Goal: Information Seeking & Learning: Understand process/instructions

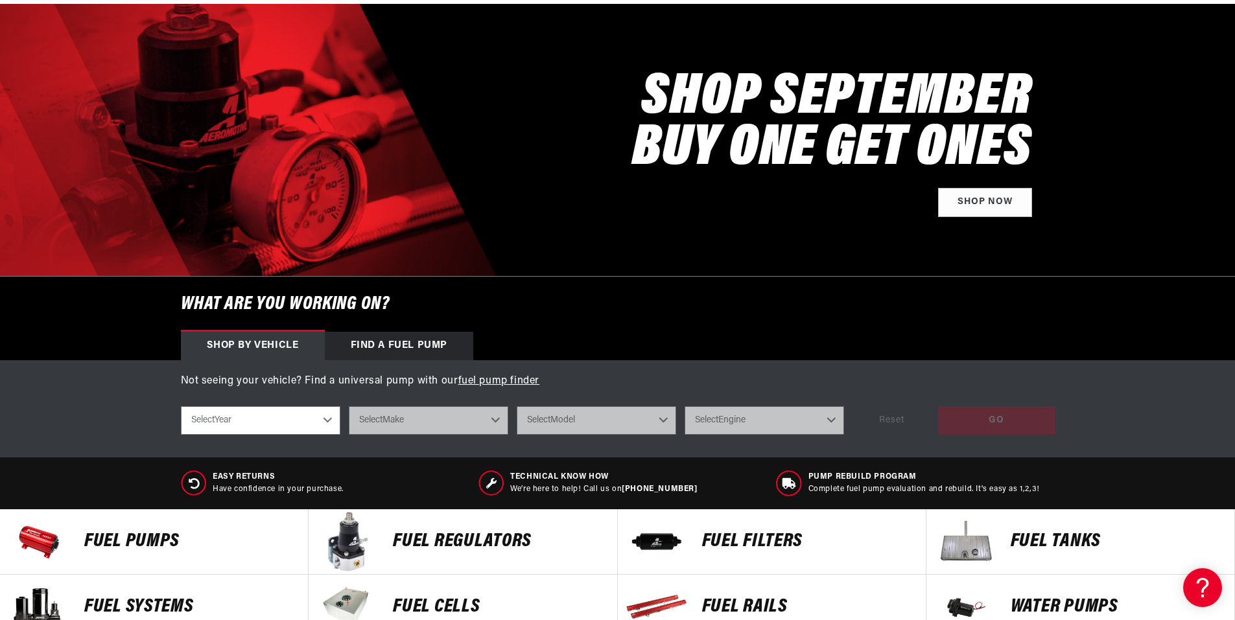
scroll to position [194, 0]
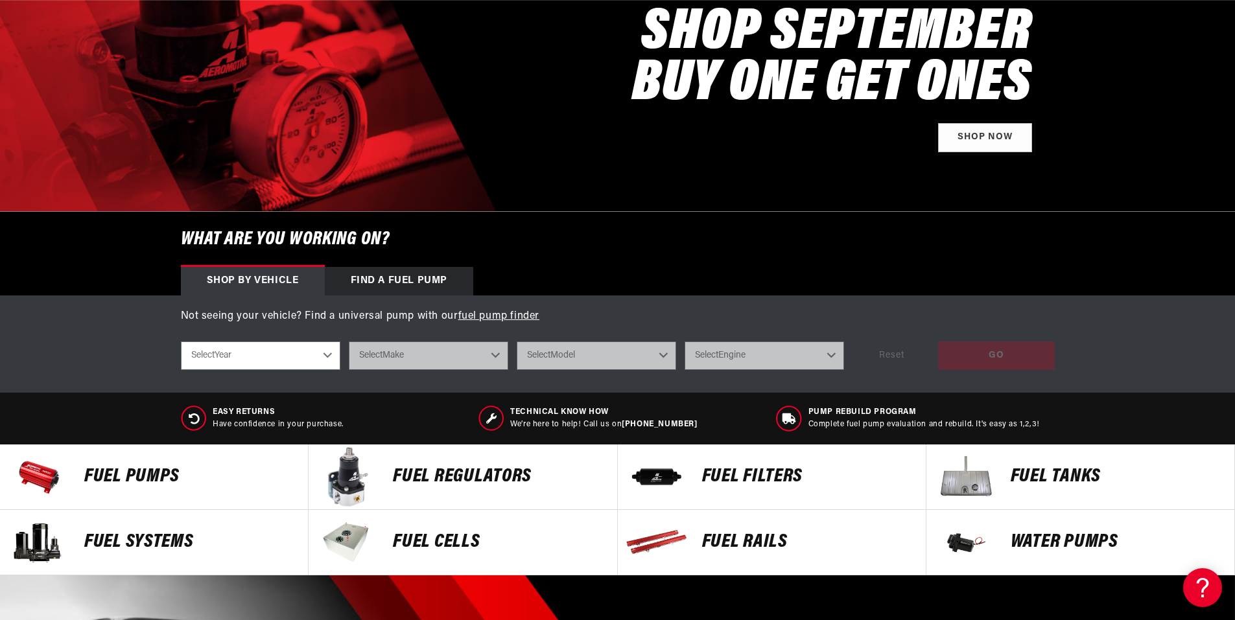
drag, startPoint x: 982, startPoint y: 145, endPoint x: 937, endPoint y: 304, distance: 165.6
click at [982, 145] on link "Shop Now" at bounding box center [985, 137] width 94 height 29
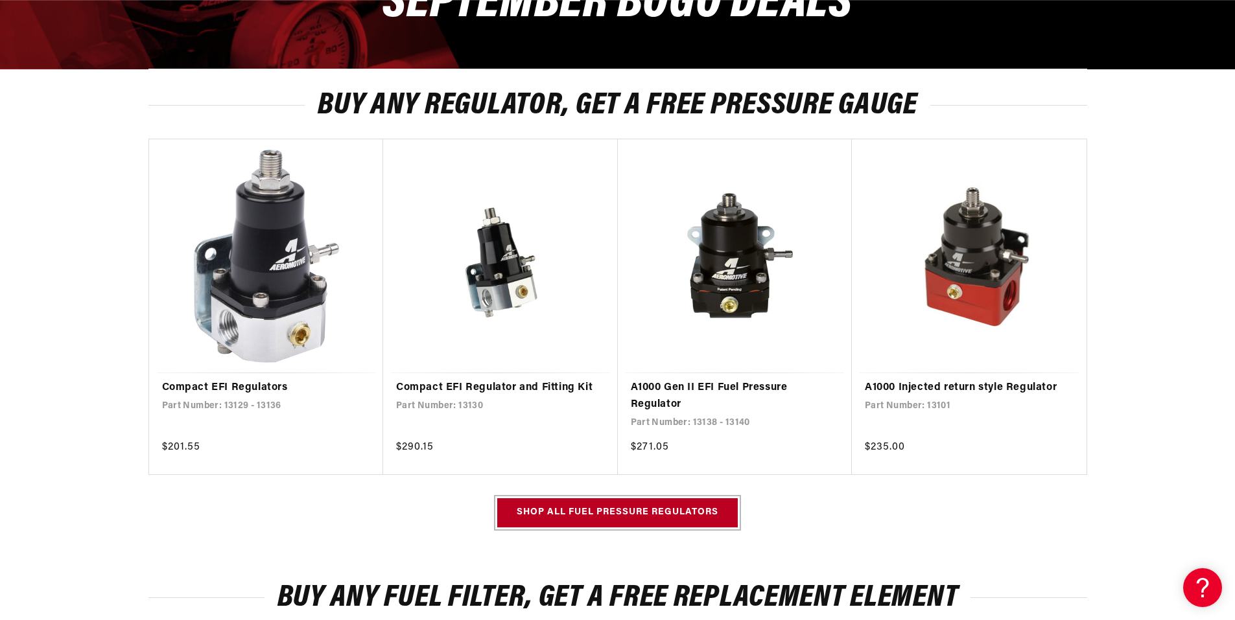
click at [612, 517] on link "Shop all Fuel Pressure Regulators" at bounding box center [617, 512] width 240 height 29
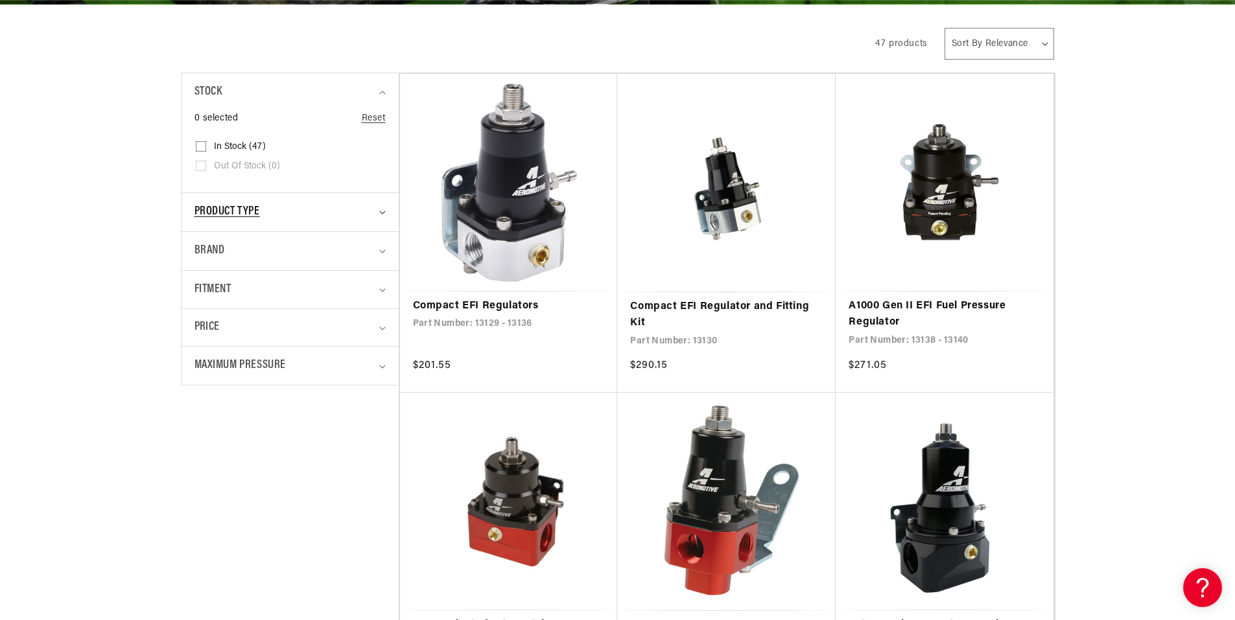
scroll to position [0, 822]
click at [381, 213] on icon "Product type (0 selected)" at bounding box center [382, 213] width 6 height 4
click at [386, 307] on details "Brand 0 selected Reset Brand Aeromotive (47) Aeromotive (47 products)" at bounding box center [289, 312] width 217 height 39
click at [382, 315] on icon "Brand (0 selected)" at bounding box center [382, 313] width 6 height 4
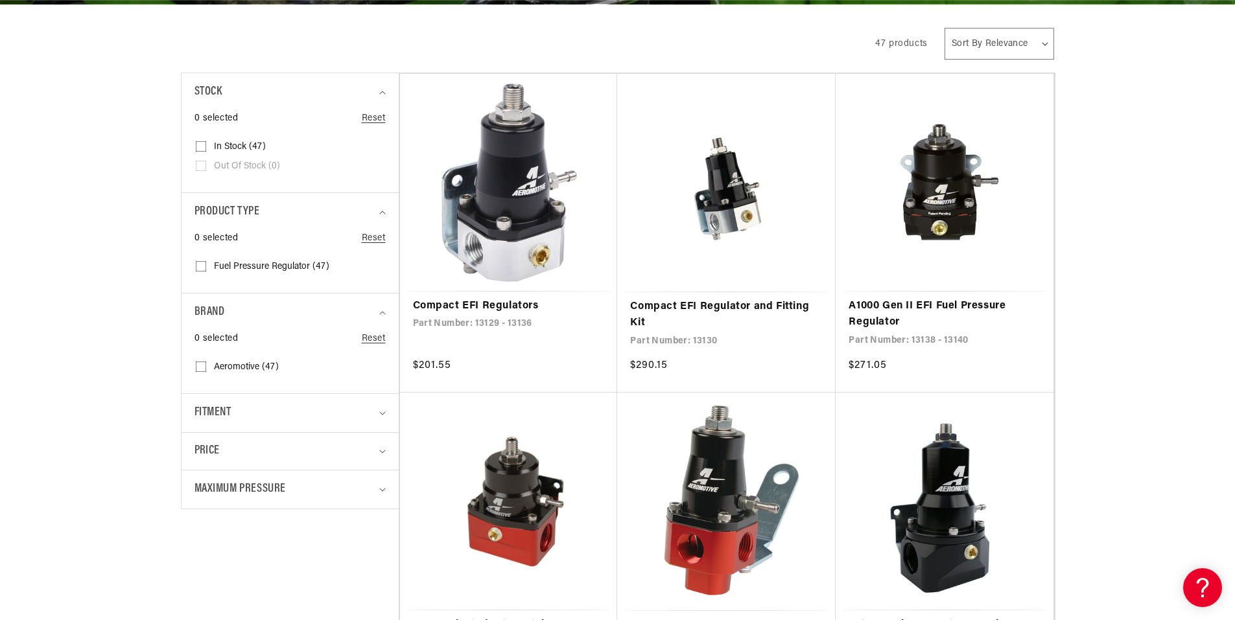
scroll to position [0, 1643]
click at [382, 410] on summary "Fitment" at bounding box center [289, 413] width 191 height 38
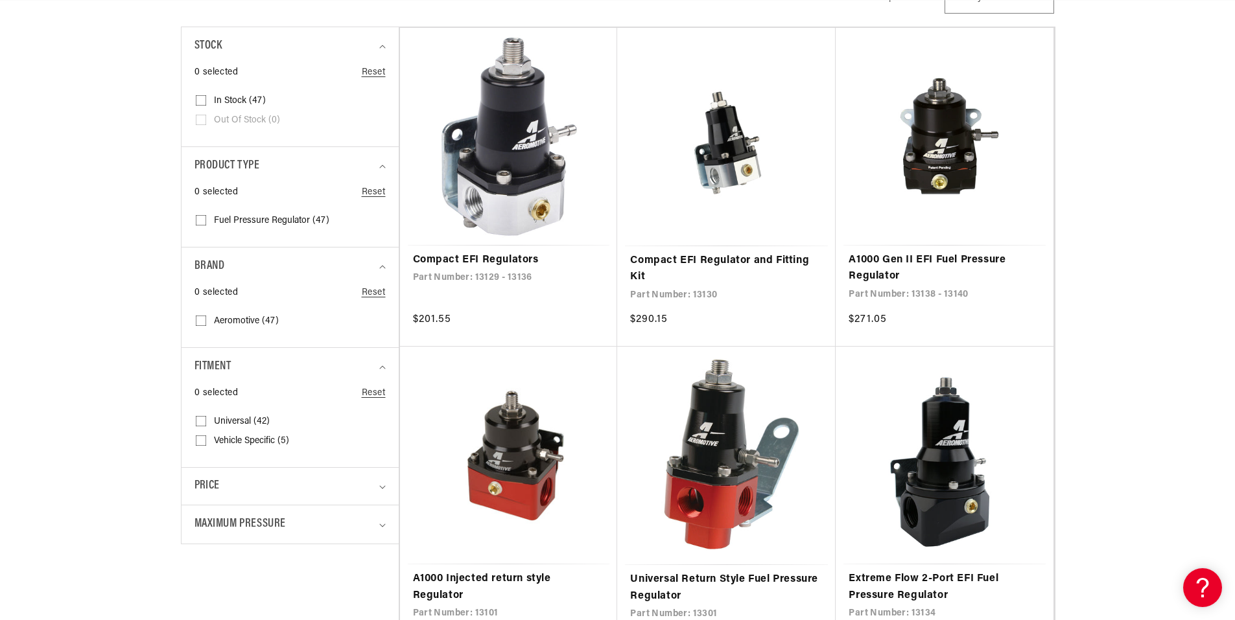
scroll to position [324, 0]
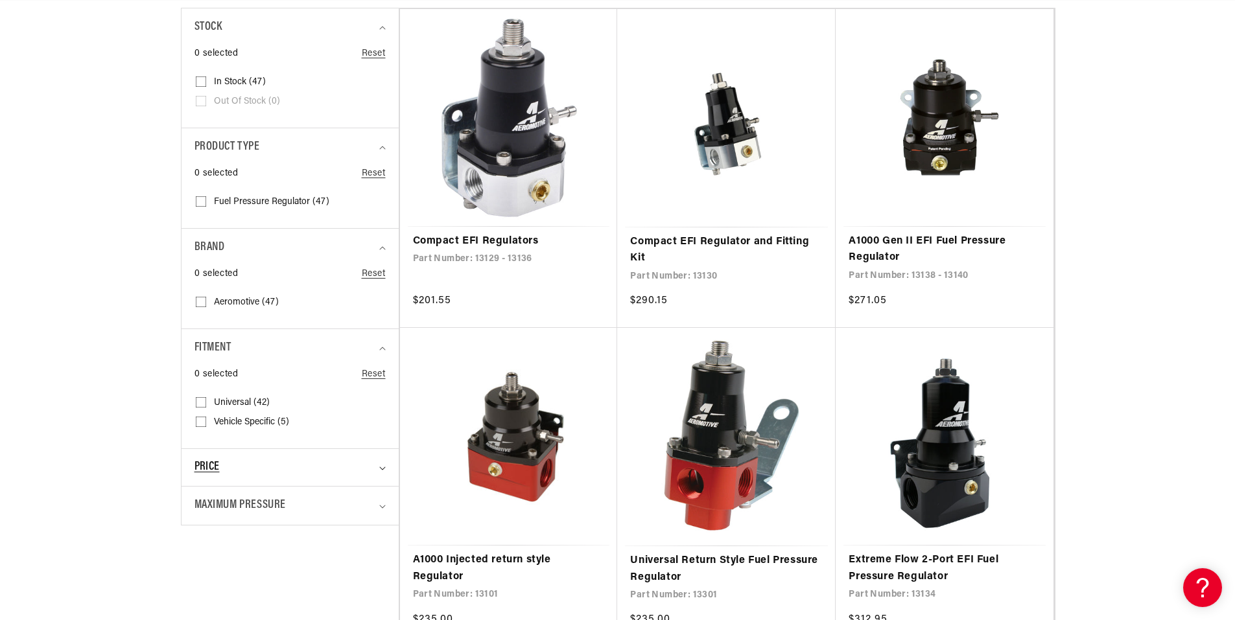
click at [380, 473] on summary "Price" at bounding box center [289, 467] width 191 height 37
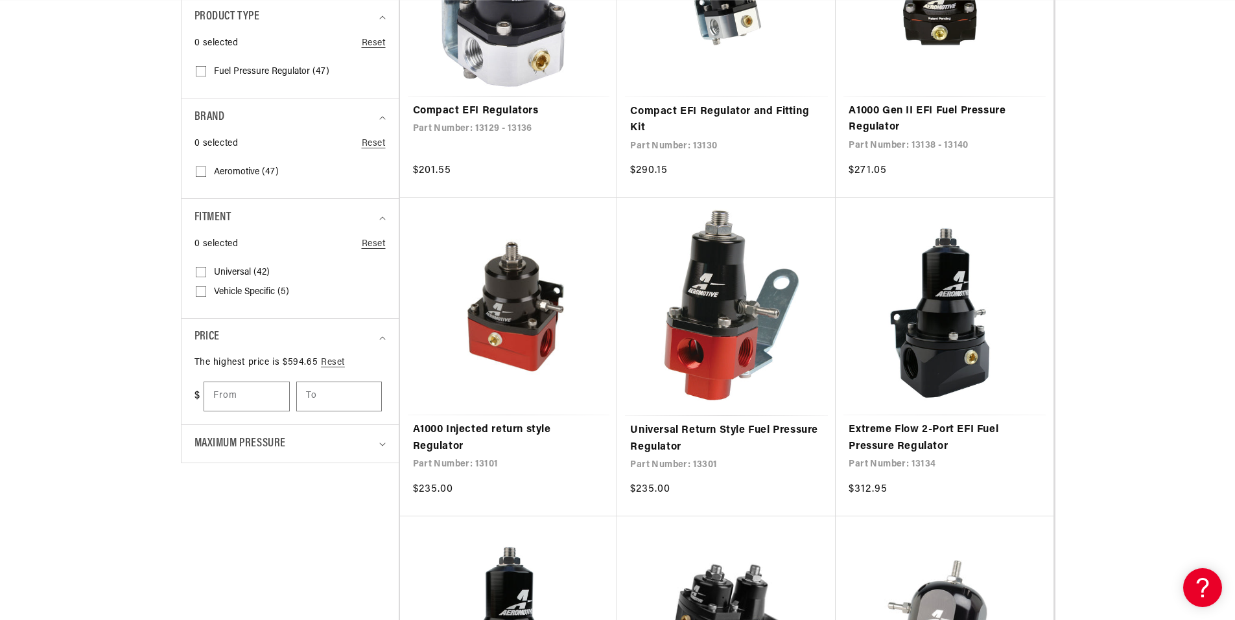
scroll to position [518, 0]
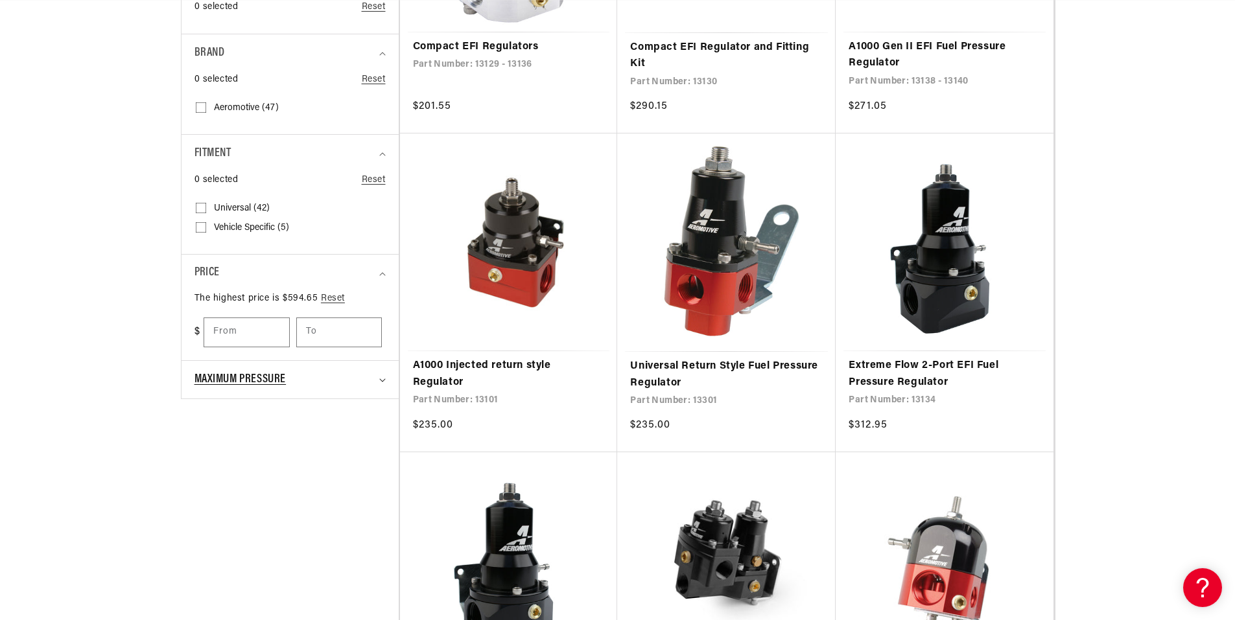
click at [382, 385] on summary "Maximum Pressure" at bounding box center [289, 380] width 191 height 38
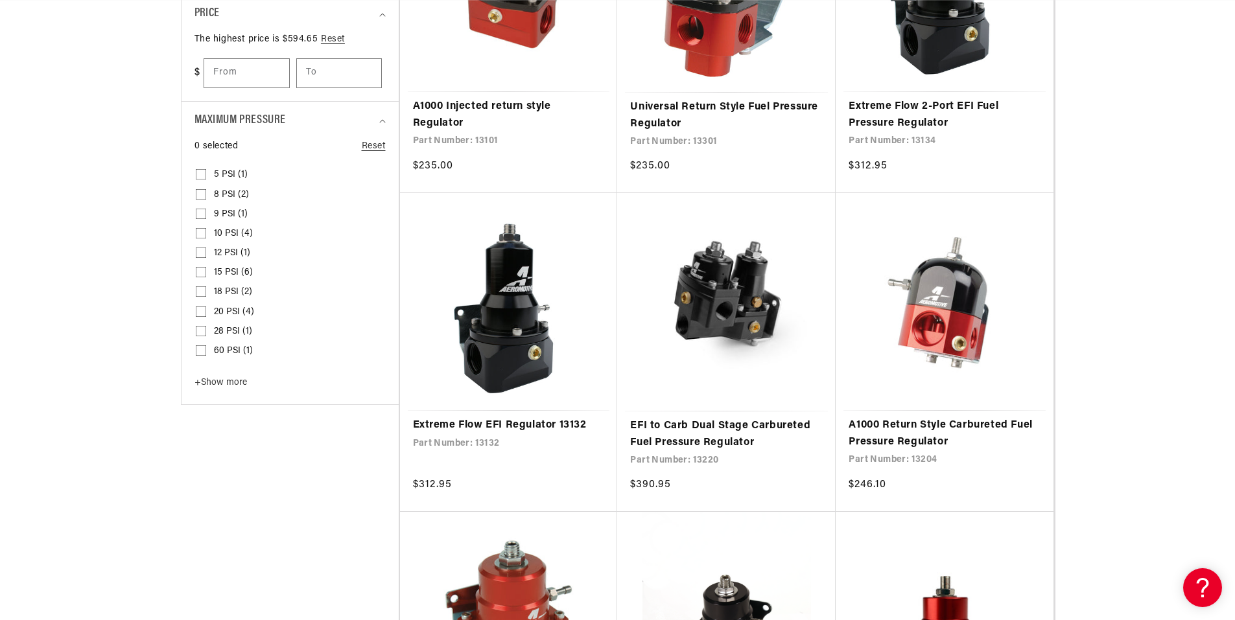
scroll to position [0, 0]
click at [200, 384] on span "+" at bounding box center [197, 383] width 6 height 10
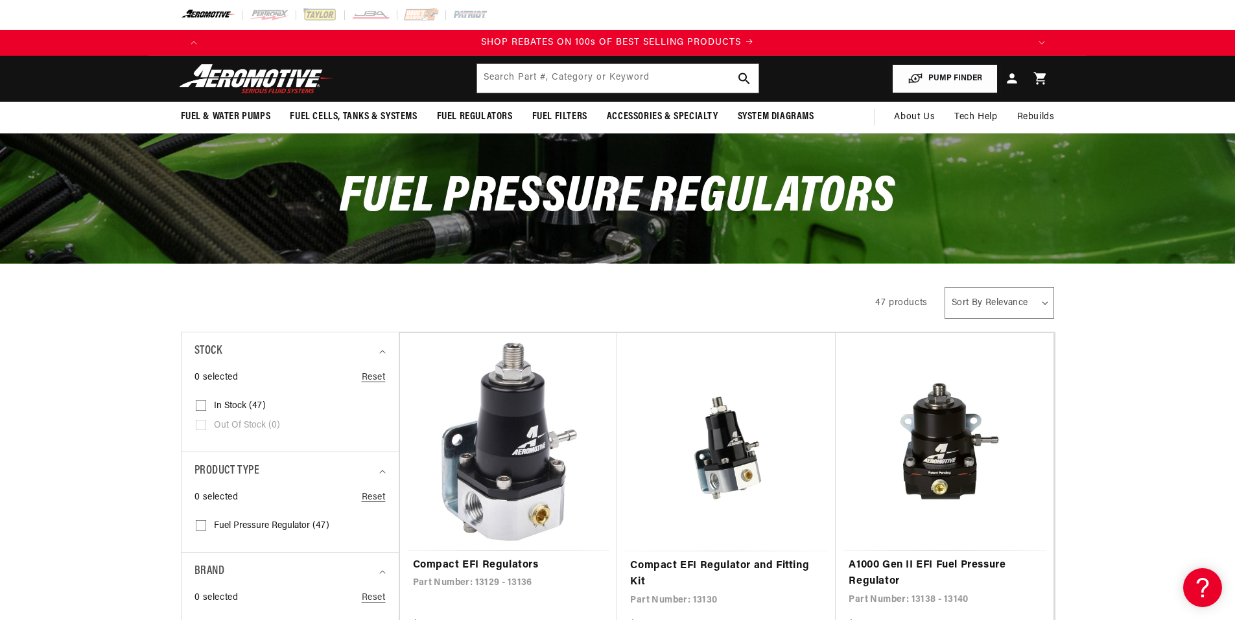
click at [941, 70] on button "PUMP FINDER" at bounding box center [945, 78] width 106 height 29
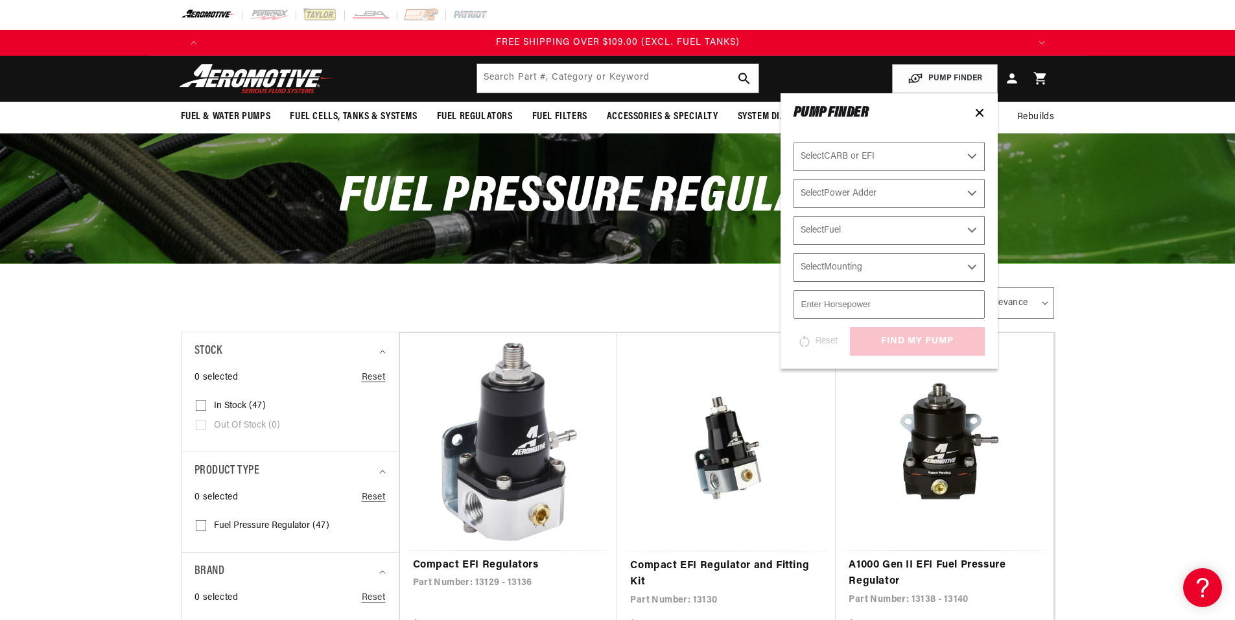
click at [972, 152] on select "Select CARB or EFI Carbureted Fuel Injected" at bounding box center [888, 157] width 191 height 29
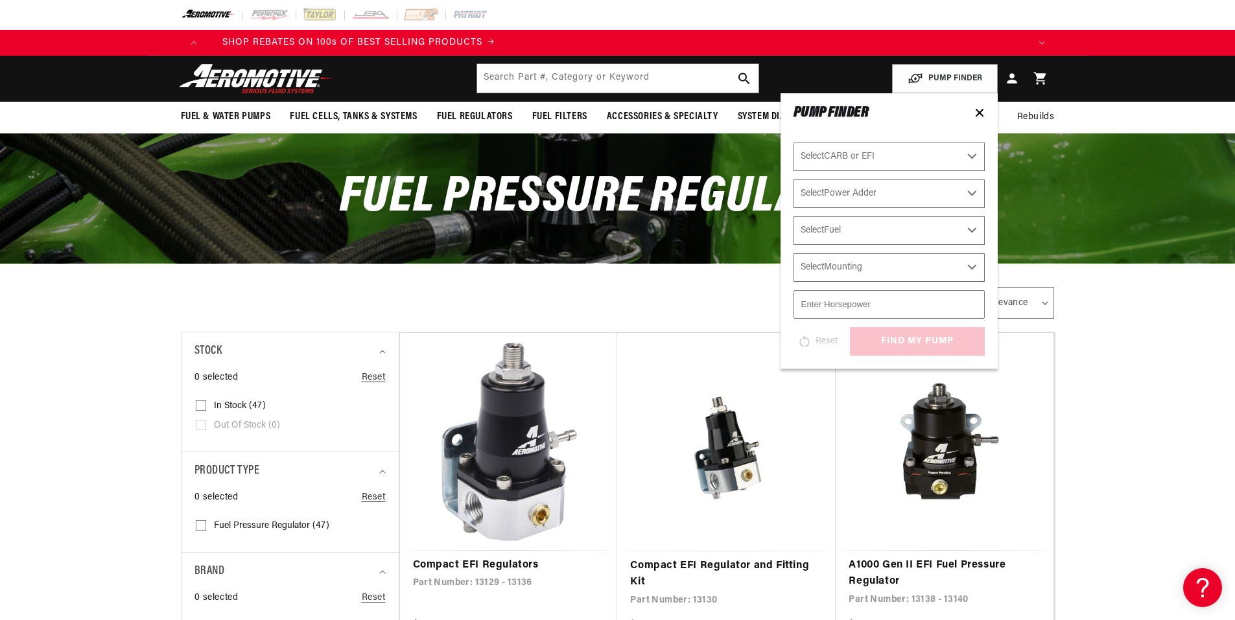
select select "Fuel-Injected"
click at [793, 143] on select "Select CARB or EFI Carbureted Fuel Injected" at bounding box center [888, 157] width 191 height 29
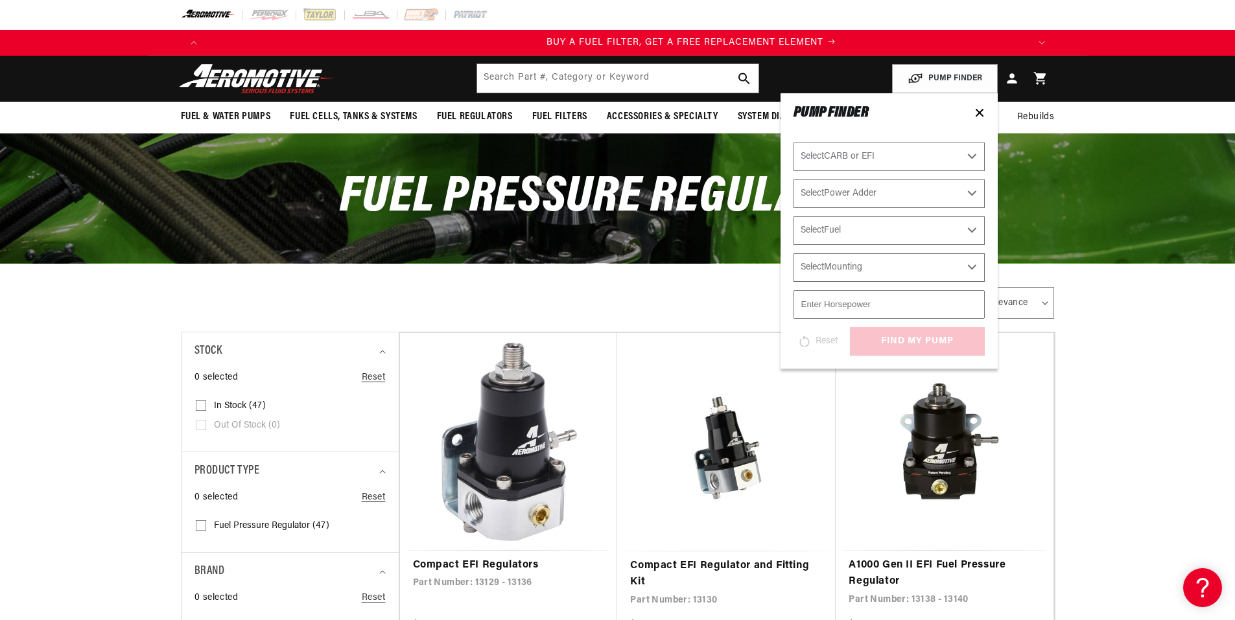
select select "Fuel-Injected"
click at [977, 186] on select "Select Power Adder No - Naturally Aspirated Yes - Forced Induction" at bounding box center [888, 194] width 191 height 29
select select "No-Naturally-Aspirated"
click at [793, 180] on select "Select Power Adder No - Naturally Aspirated Yes - Forced Induction" at bounding box center [888, 194] width 191 height 29
select select "No-Naturally-Aspirated"
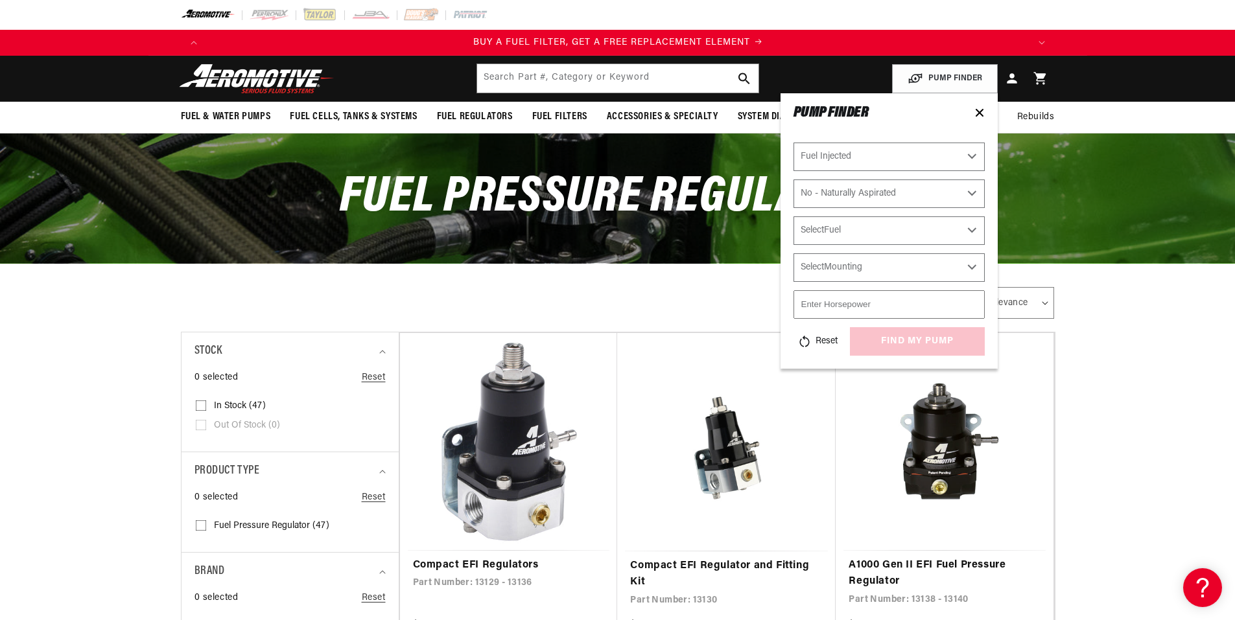
scroll to position [0, 822]
click at [974, 227] on select "Select Fuel E85 Gas" at bounding box center [888, 230] width 191 height 29
select select "Gas"
click at [793, 216] on select "Select Fuel E85 Gas" at bounding box center [888, 230] width 191 height 29
select select "Gas"
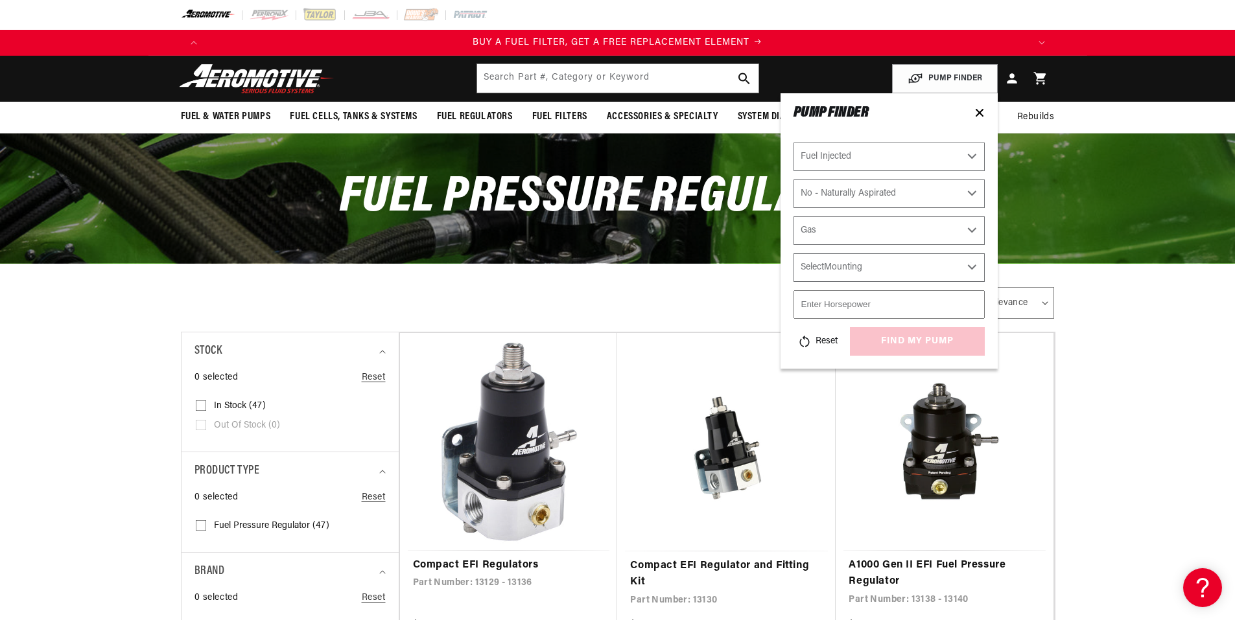
click at [970, 266] on select "Select Mounting External In-Tank" at bounding box center [888, 267] width 191 height 29
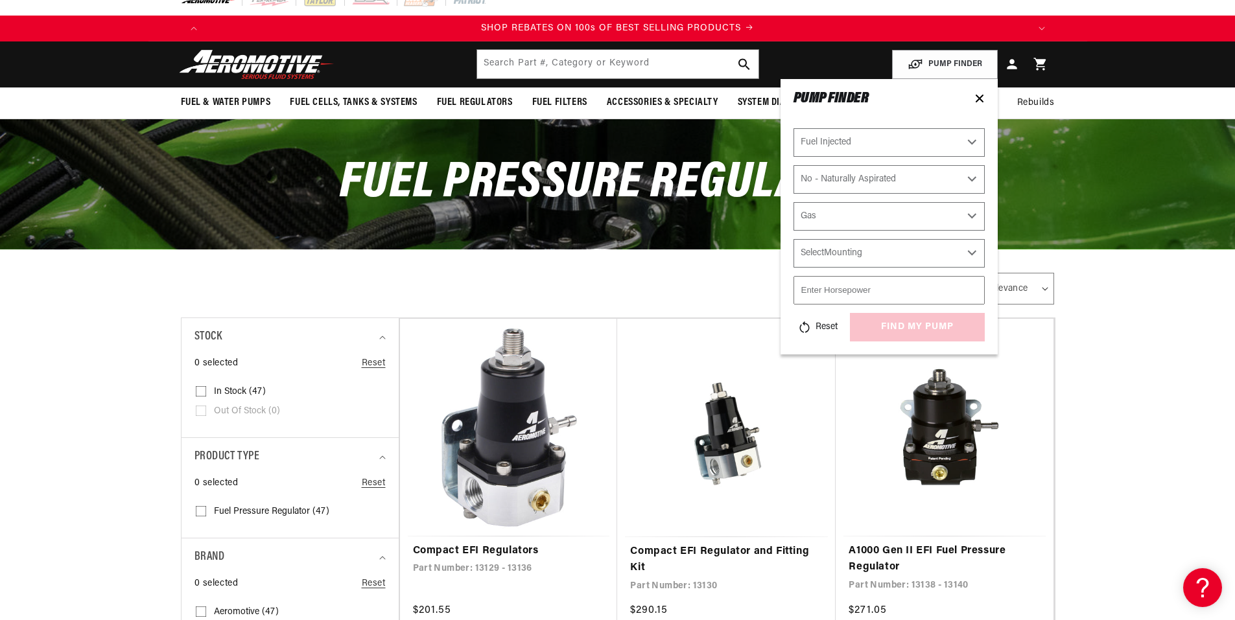
scroll to position [0, 0]
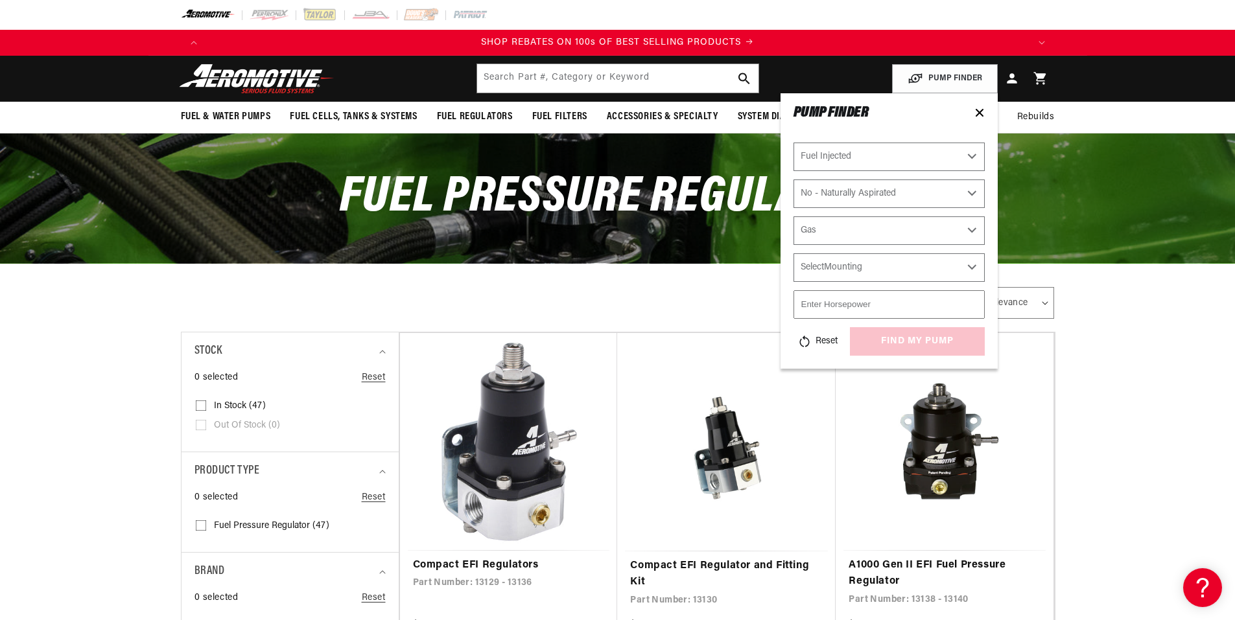
click at [974, 272] on select "Select Mounting External In-Tank" at bounding box center [888, 267] width 191 height 29
click at [813, 52] on div "BUY A REGULATOR, GET A FREE PRESSURE GAUGE BUY A FUEL FILTER, GET A FREE REPLAC…" at bounding box center [618, 43] width 874 height 26
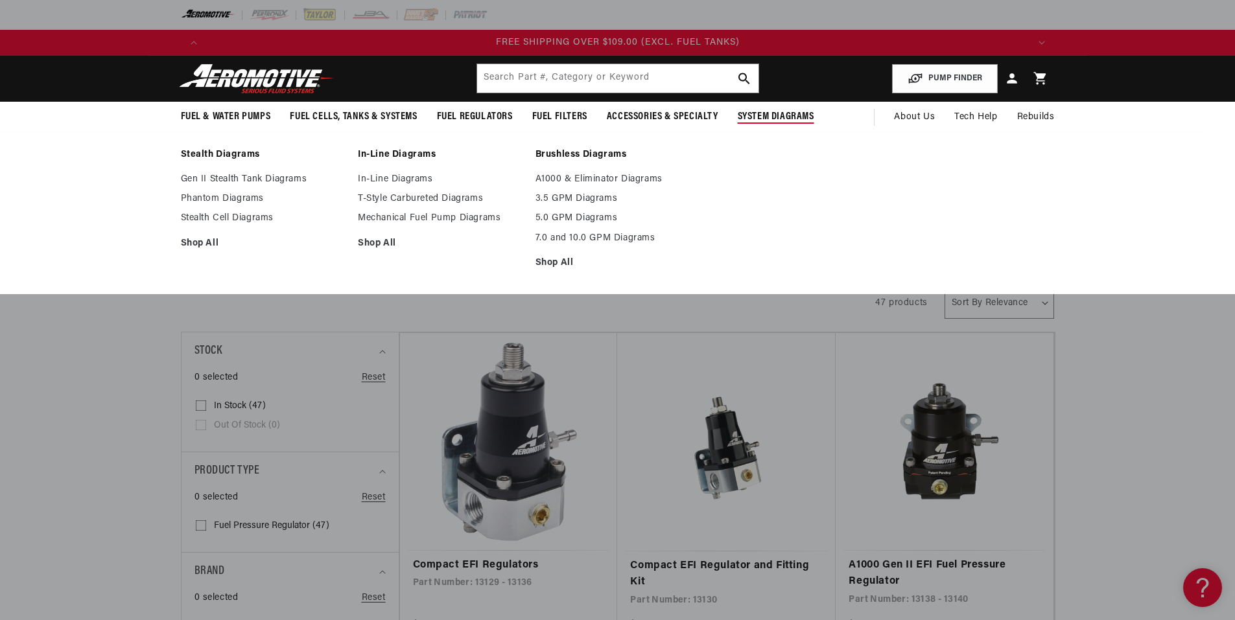
click at [767, 122] on span "System Diagrams" at bounding box center [775, 117] width 76 height 14
click at [772, 111] on span "System Diagrams" at bounding box center [775, 117] width 76 height 14
click at [388, 179] on link "In-Line Diagrams" at bounding box center [440, 180] width 165 height 12
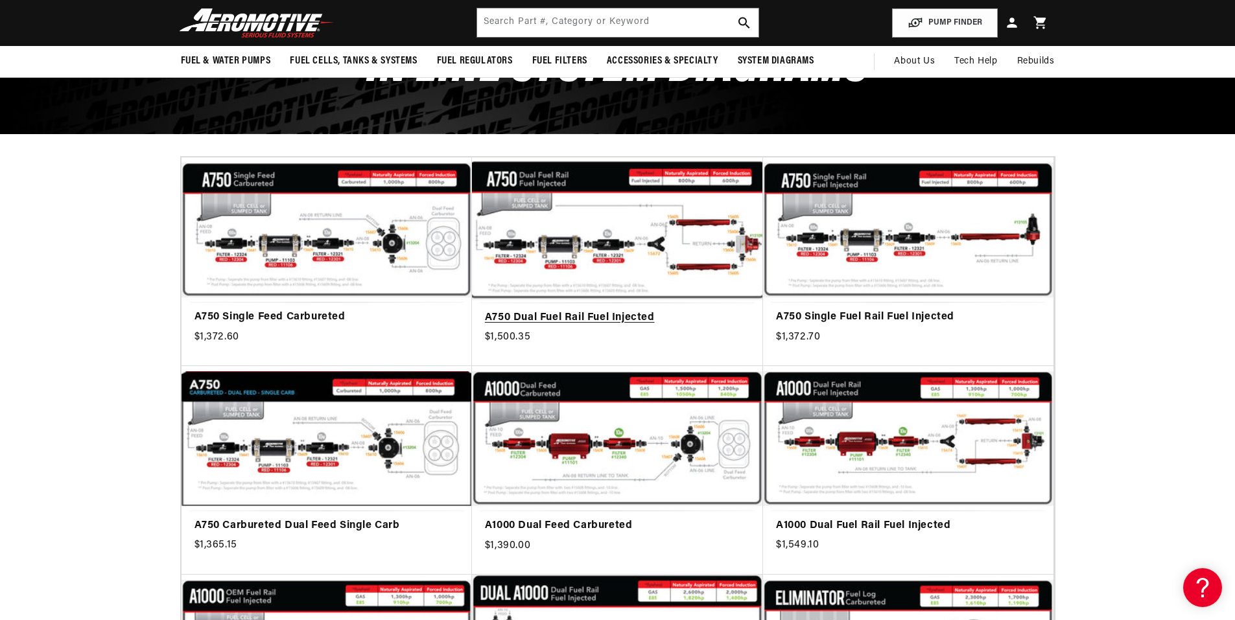
scroll to position [0, 822]
click at [606, 310] on link "A750 Dual Fuel Rail Fuel Injected" at bounding box center [617, 318] width 265 height 17
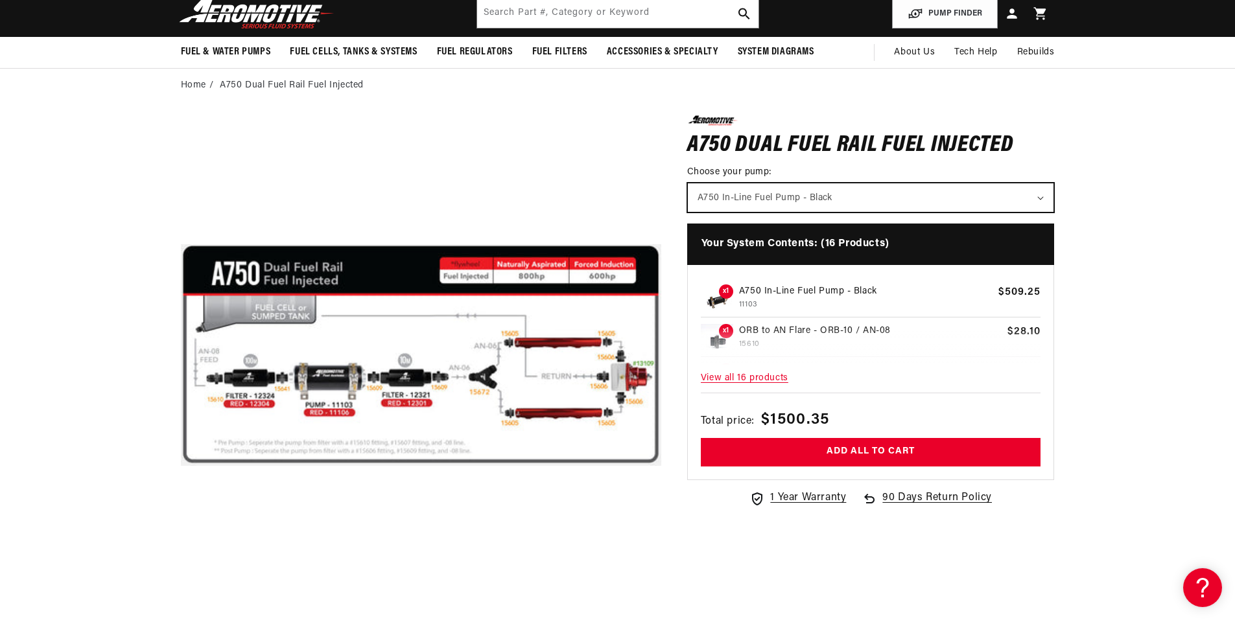
click at [1041, 192] on select "A750 In-Line Fuel Pump - Black" at bounding box center [871, 197] width 366 height 29
click at [1082, 338] on section "0.0 star rating Write a review A750 Dual Fuel Rail Fuel Injected A750 Dual Fuel…" at bounding box center [617, 427] width 938 height 651
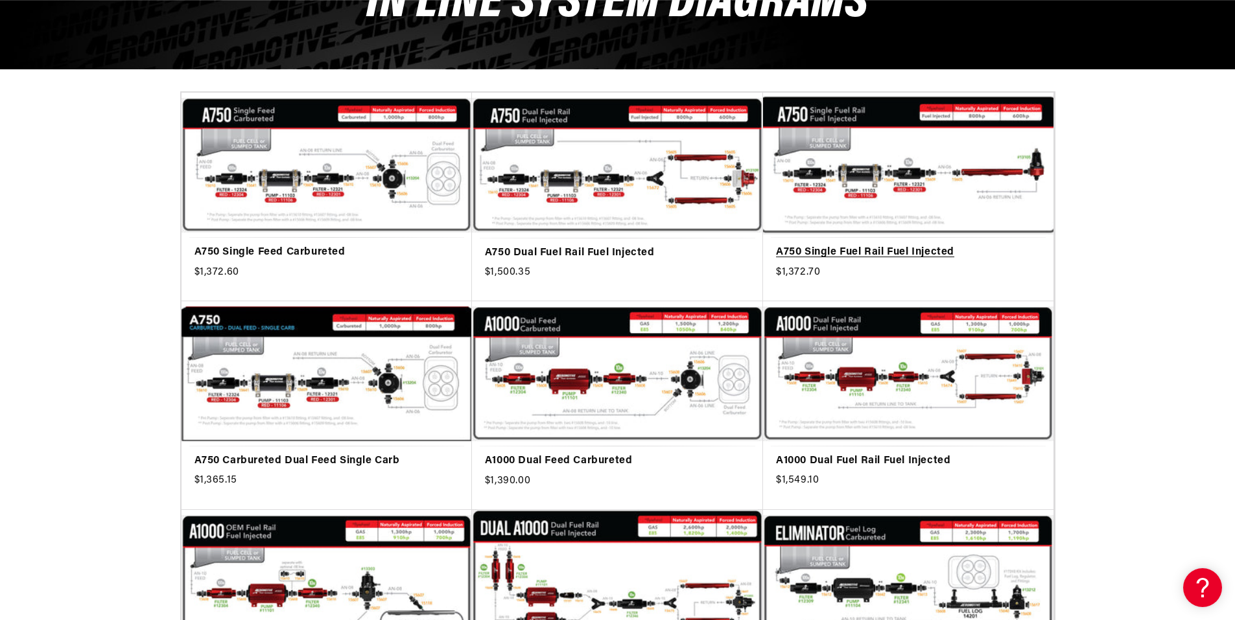
click at [868, 244] on link "A750 Single Fuel Rail Fuel Injected" at bounding box center [908, 252] width 264 height 17
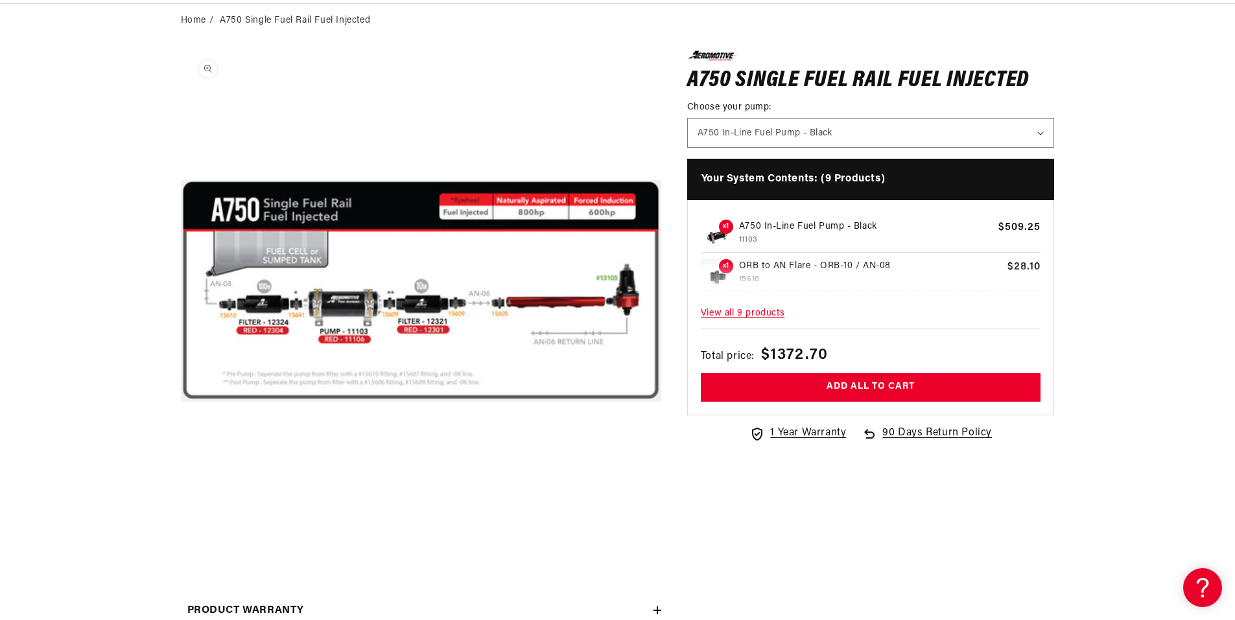
click at [181, 531] on button "Open media 1 in modal" at bounding box center [181, 531] width 0 height 0
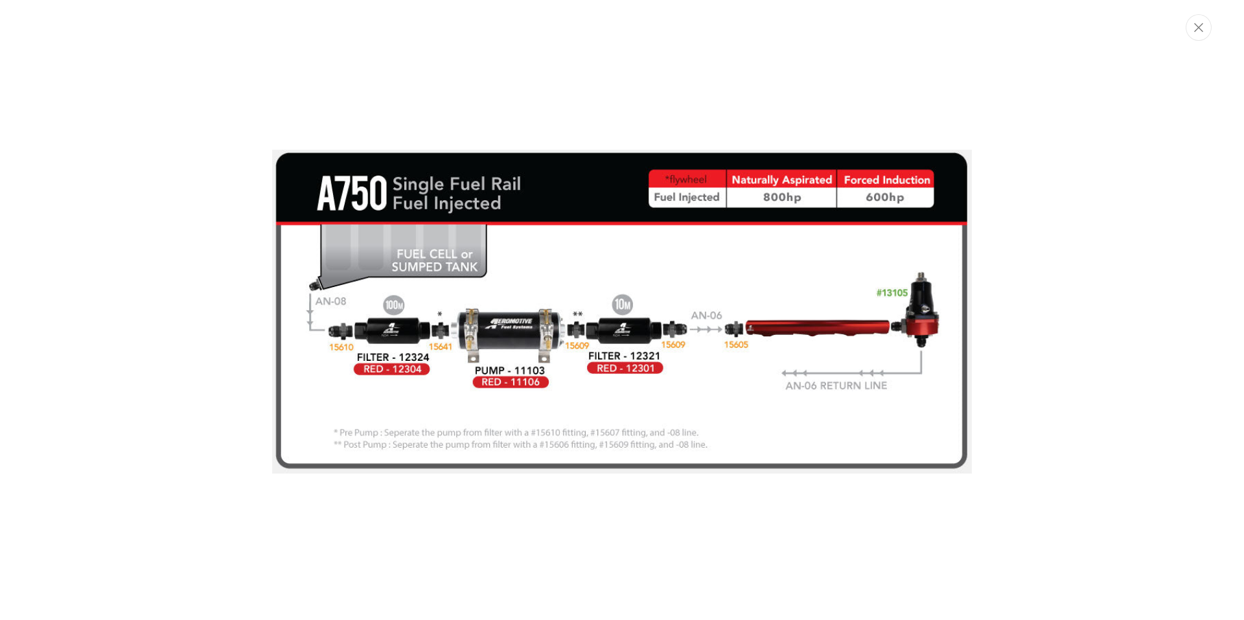
scroll to position [0, 1643]
